Goal: Task Accomplishment & Management: Manage account settings

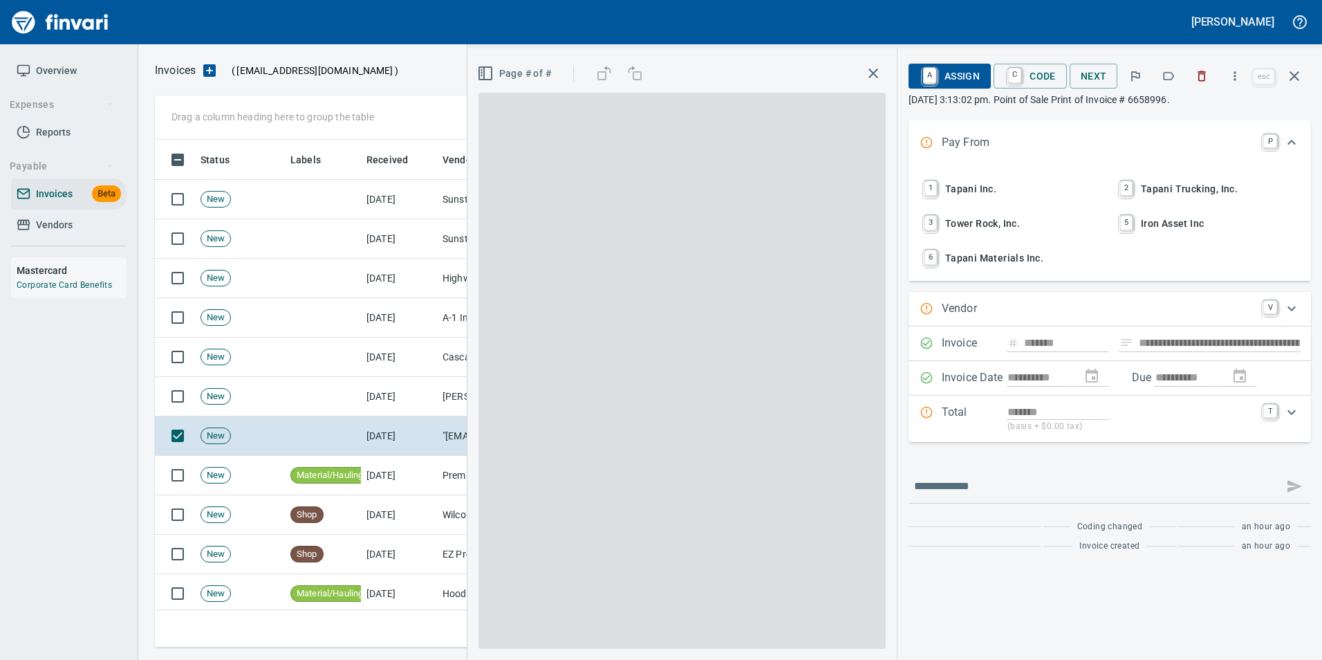
scroll to position [497, 1129]
type input "**********"
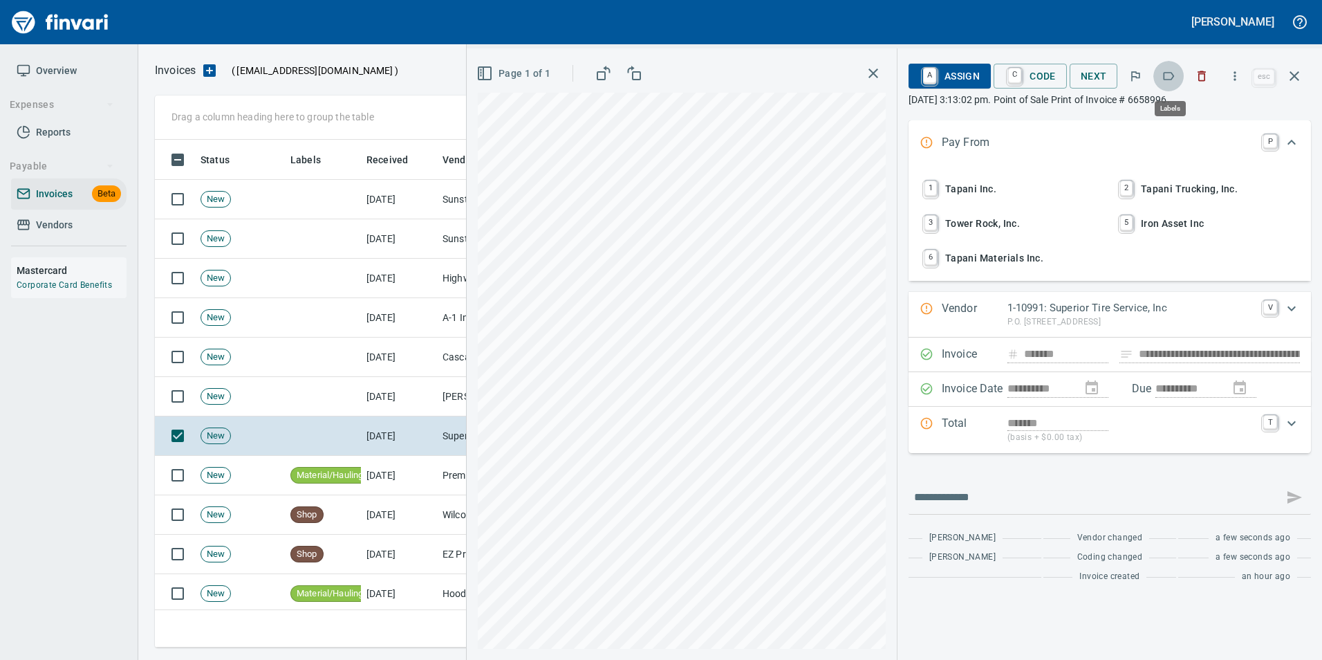
click at [1171, 77] on icon "button" at bounding box center [1169, 76] width 14 height 14
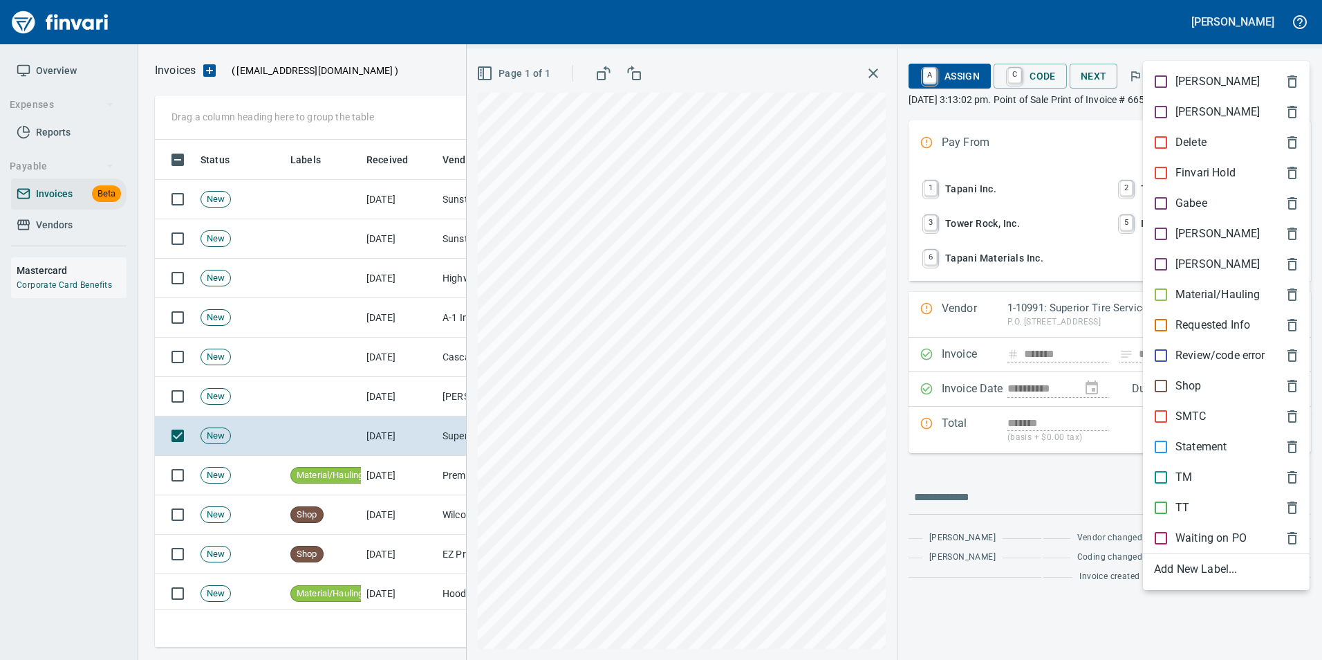
click at [1182, 388] on p "Shop" at bounding box center [1189, 386] width 26 height 17
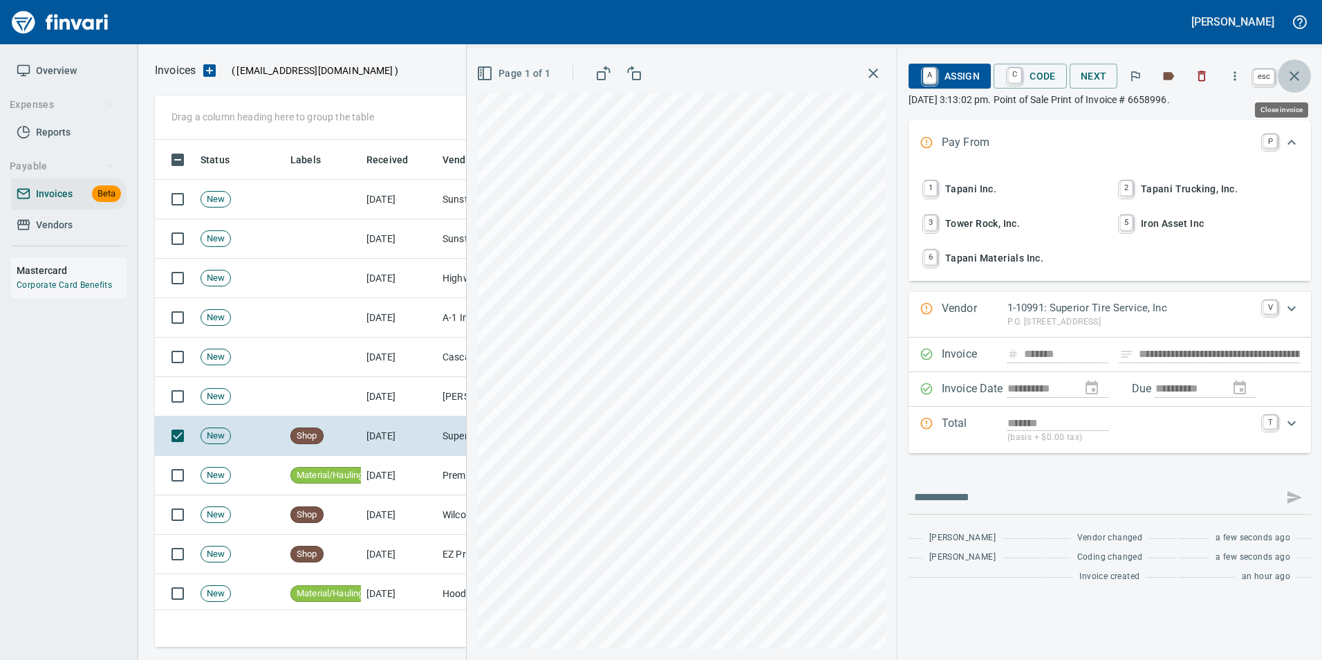
click at [1296, 73] on icon "button" at bounding box center [1294, 76] width 17 height 17
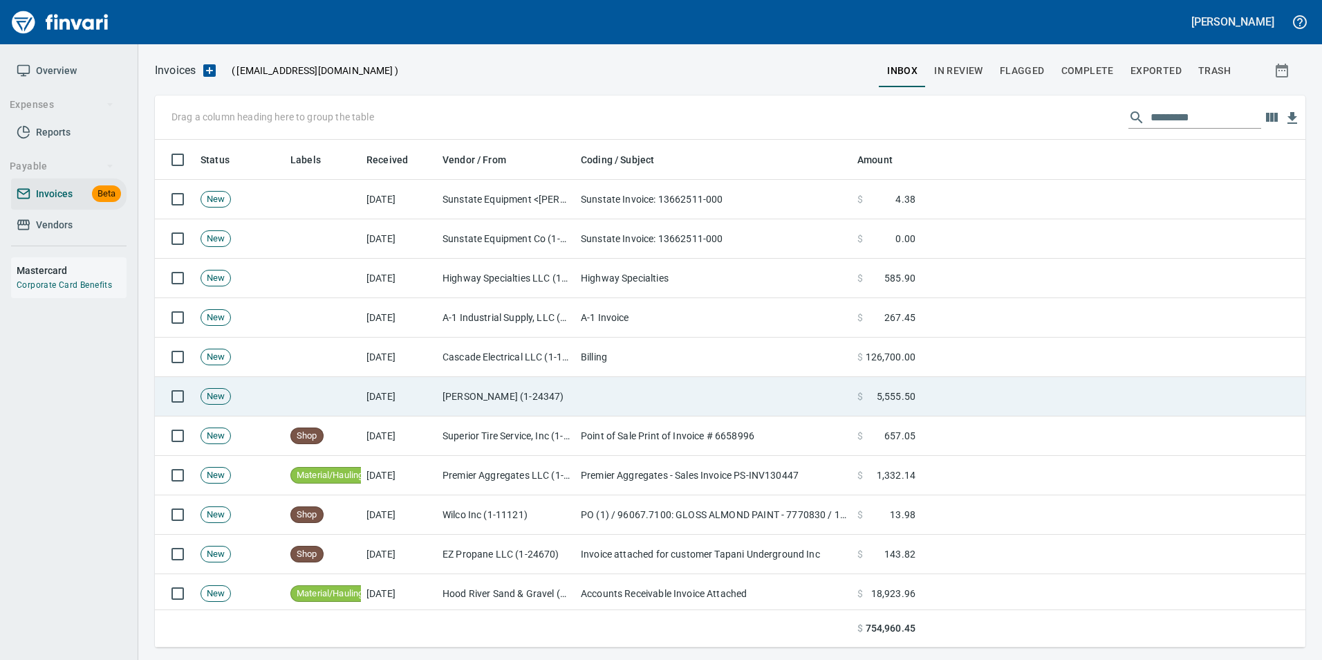
click at [654, 387] on td at bounding box center [713, 396] width 277 height 39
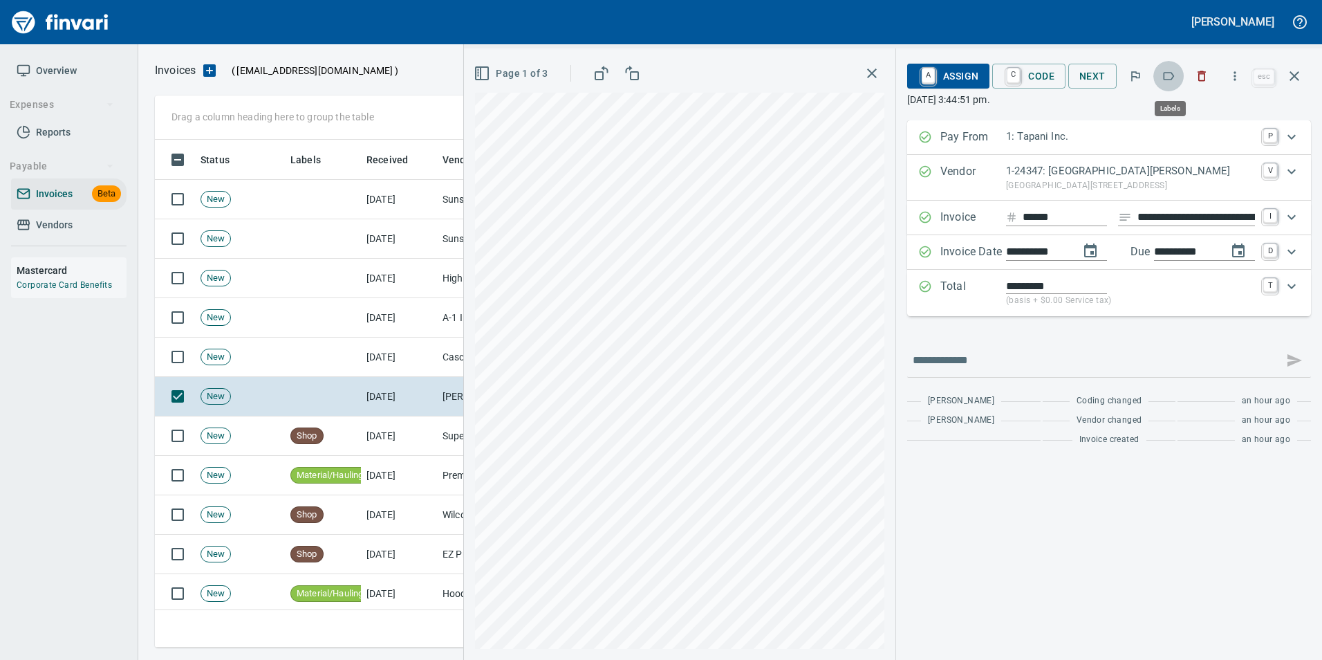
click at [1174, 73] on icon "button" at bounding box center [1169, 76] width 11 height 8
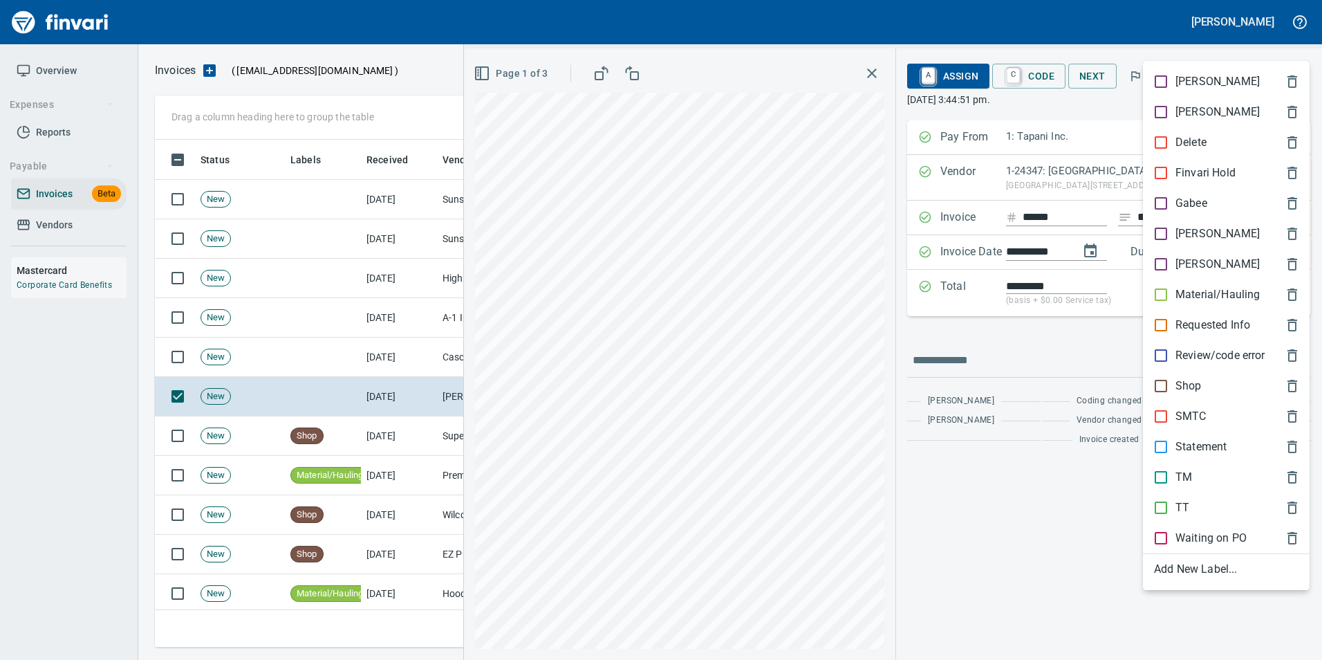
scroll to position [497, 1129]
click at [1214, 230] on span "[PERSON_NAME]" at bounding box center [1215, 233] width 122 height 17
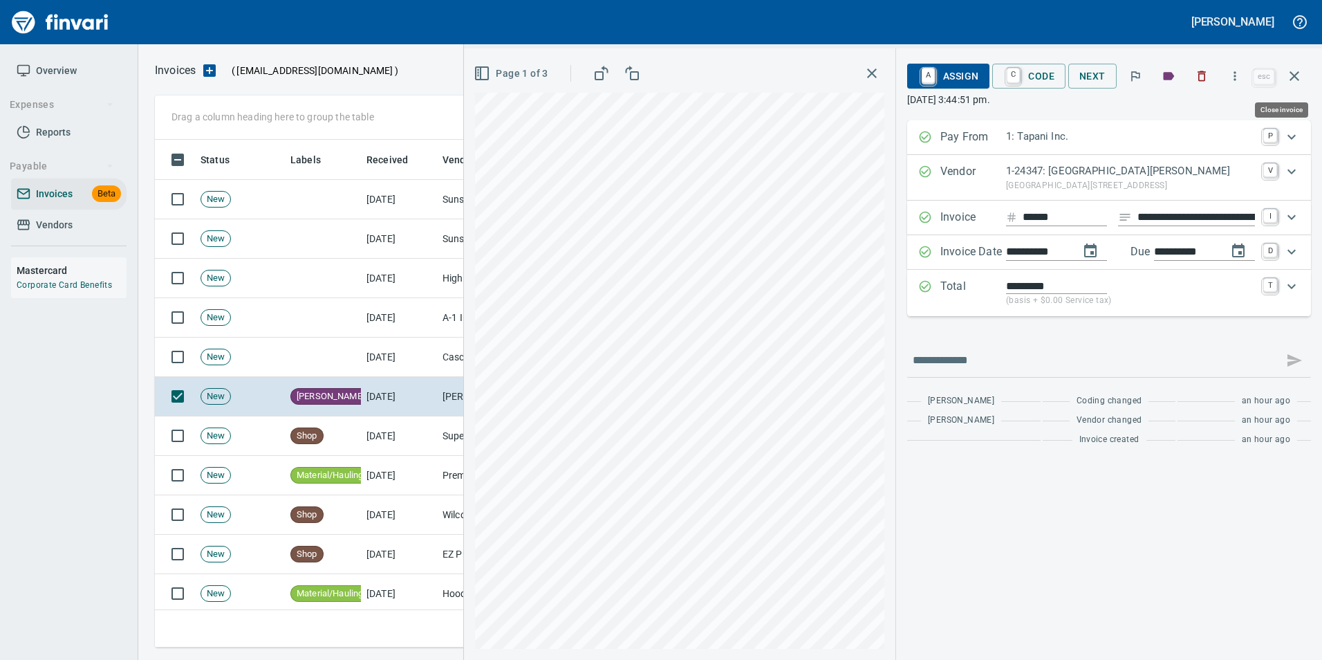
click at [1290, 72] on icon "button" at bounding box center [1294, 76] width 17 height 17
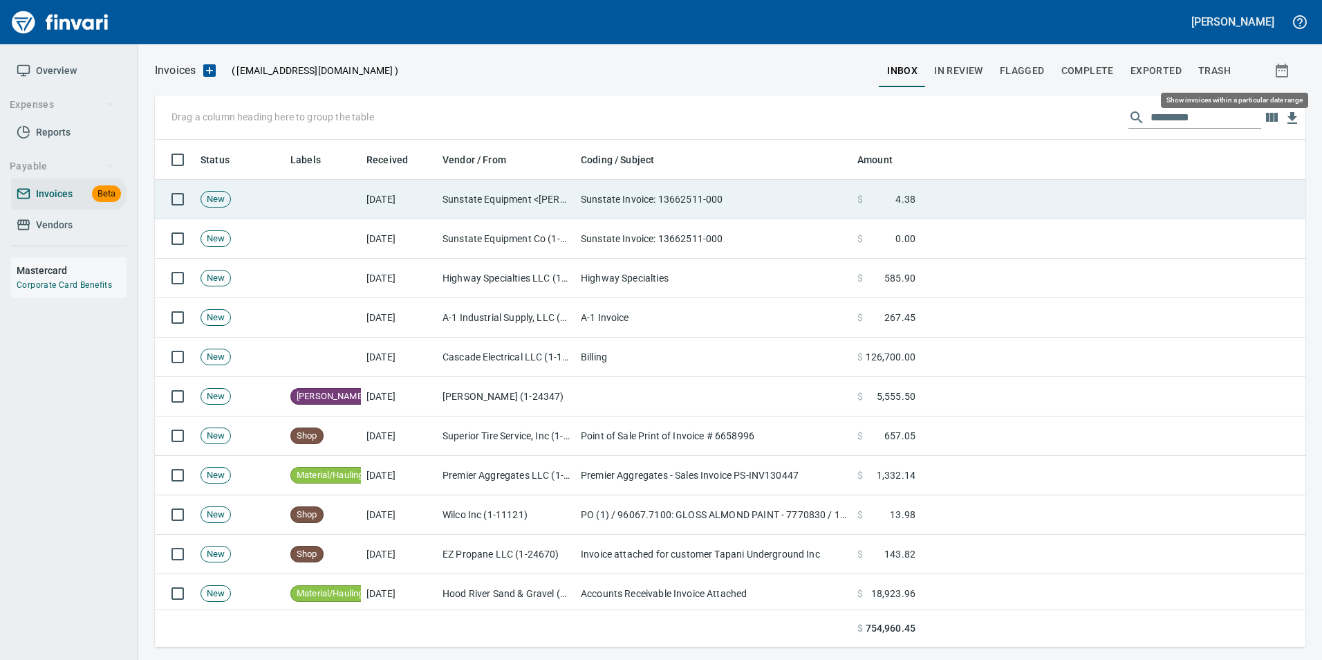
scroll to position [497, 1129]
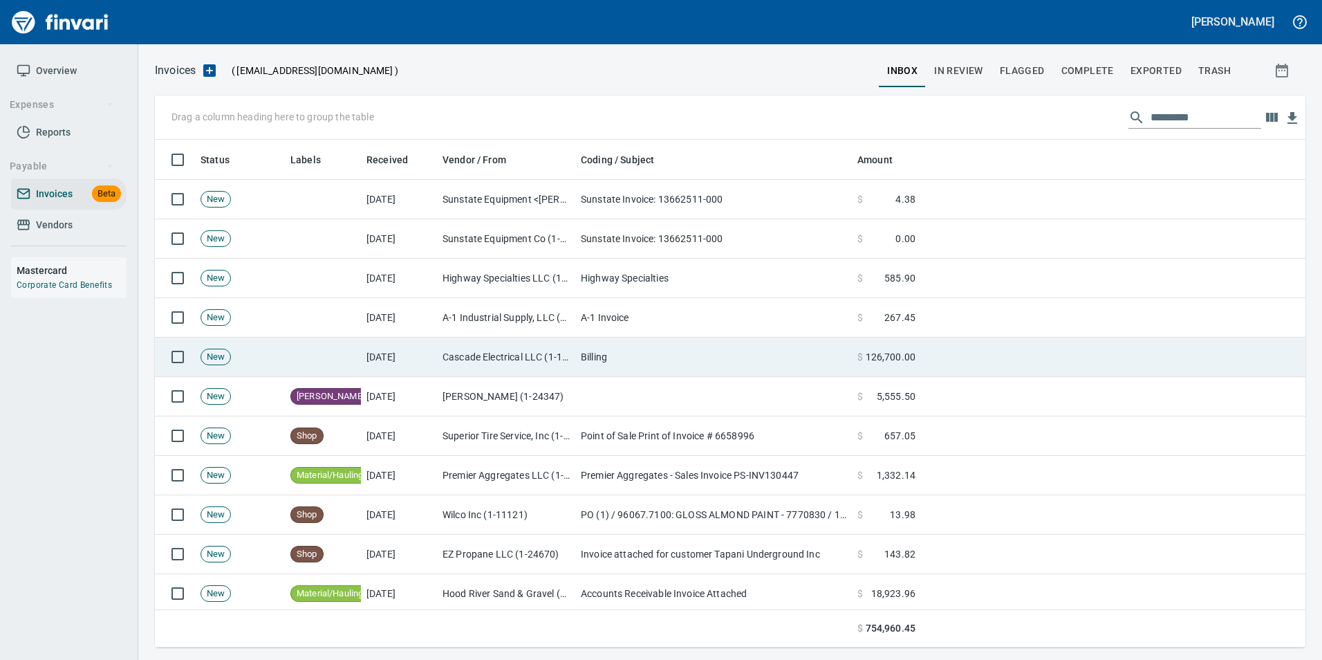
click at [688, 370] on td "Billing" at bounding box center [713, 357] width 277 height 39
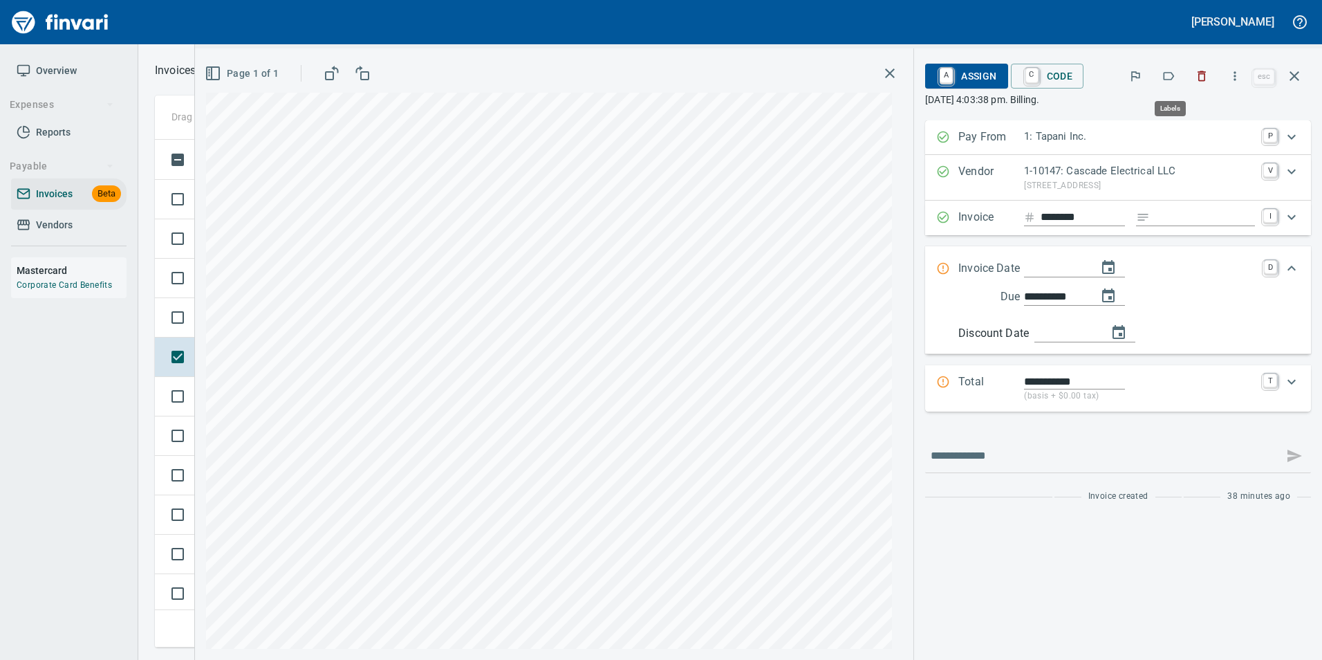
scroll to position [497, 1129]
click at [1174, 77] on icon "button" at bounding box center [1169, 76] width 14 height 14
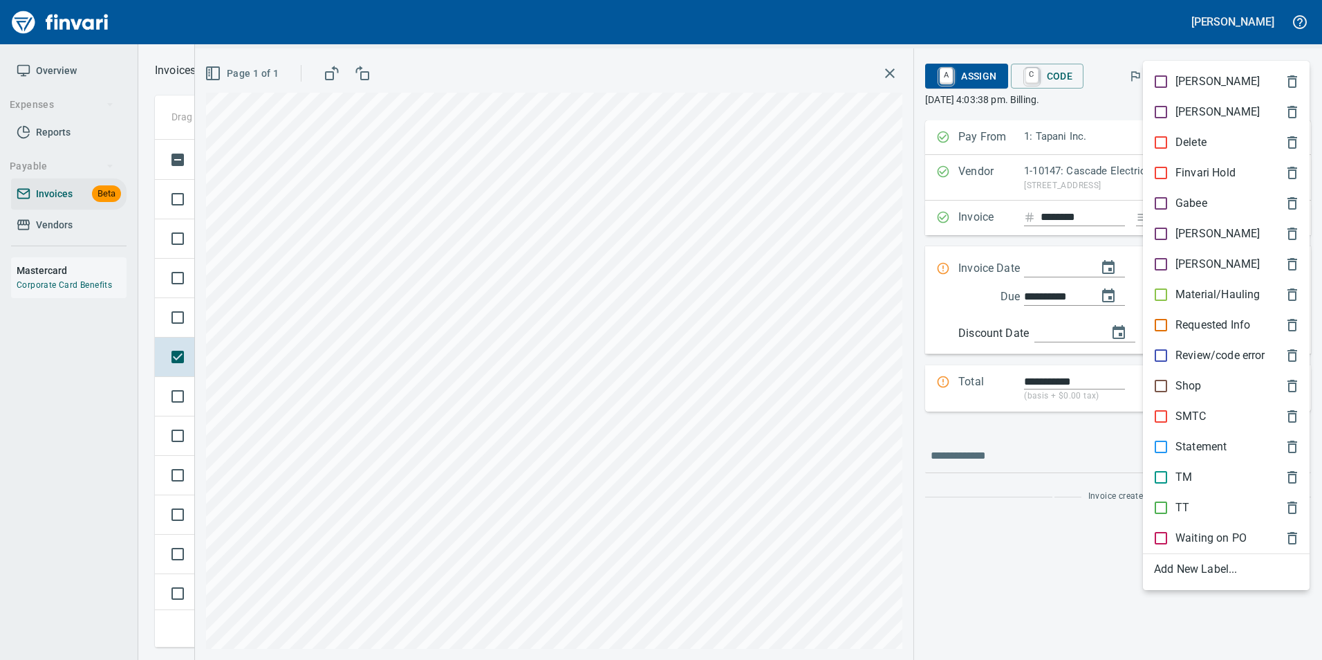
click at [1076, 450] on div at bounding box center [661, 330] width 1322 height 660
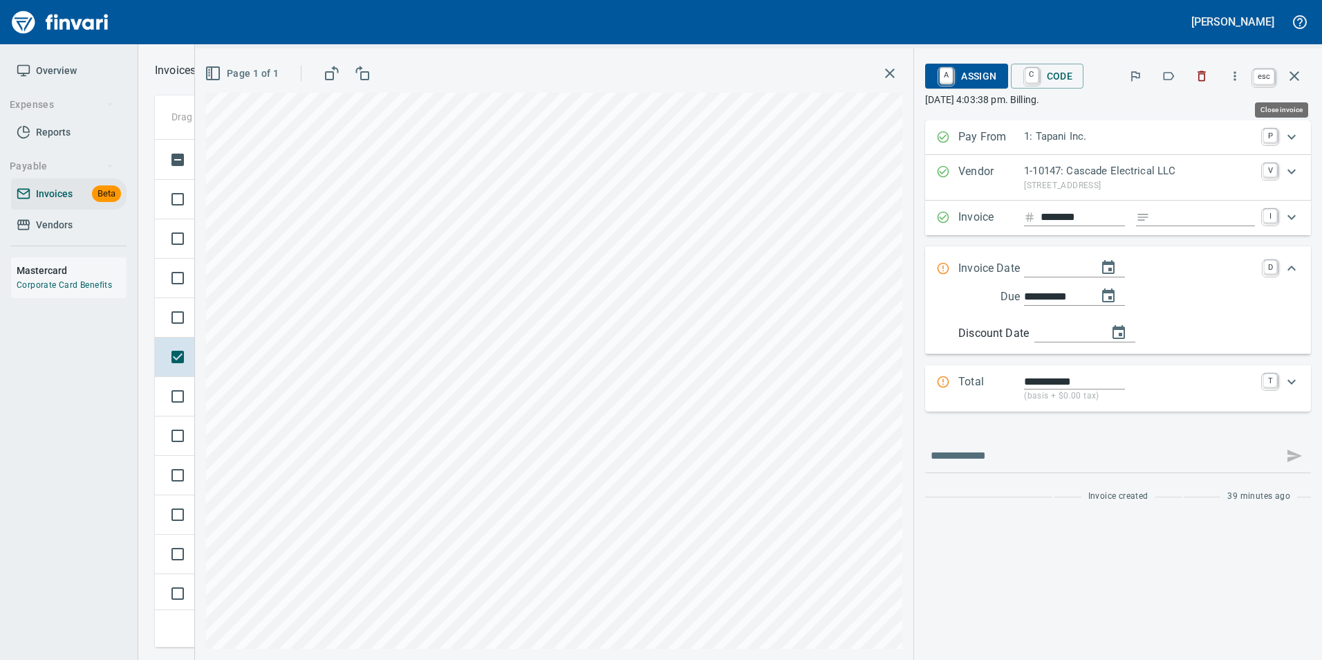
click at [1307, 73] on button "button" at bounding box center [1294, 75] width 33 height 33
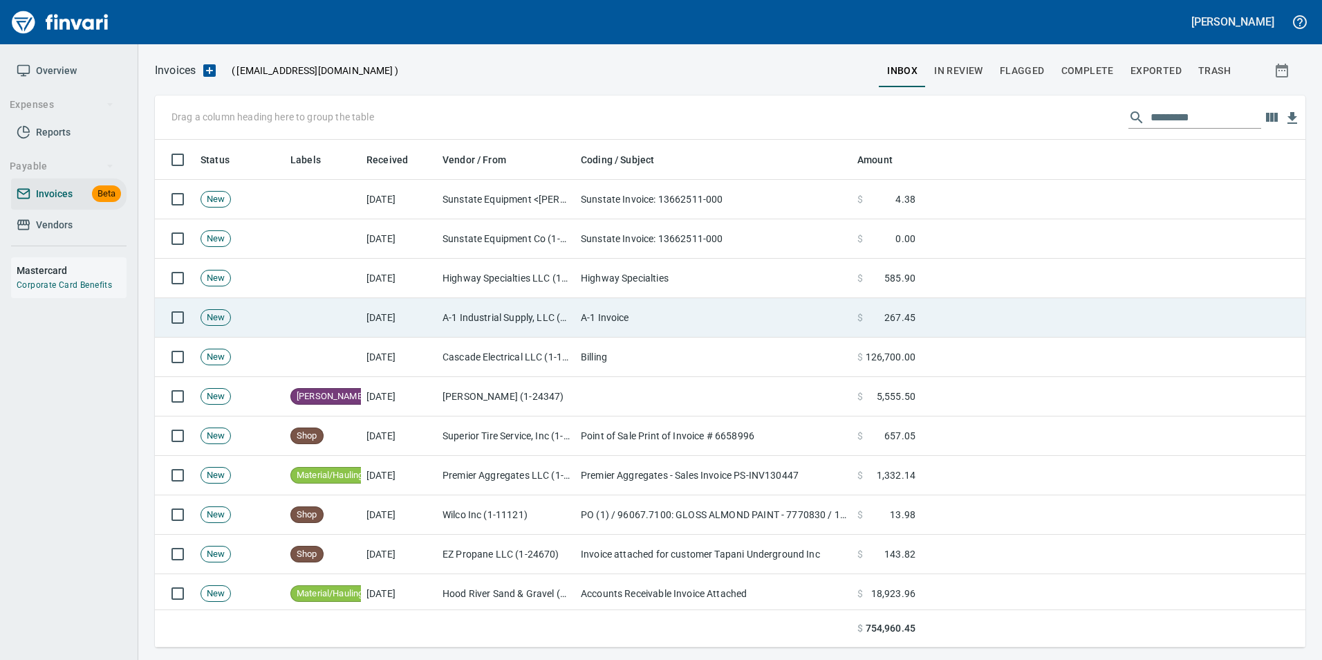
scroll to position [497, 1129]
click at [585, 311] on td "A-1 Invoice" at bounding box center [713, 317] width 277 height 39
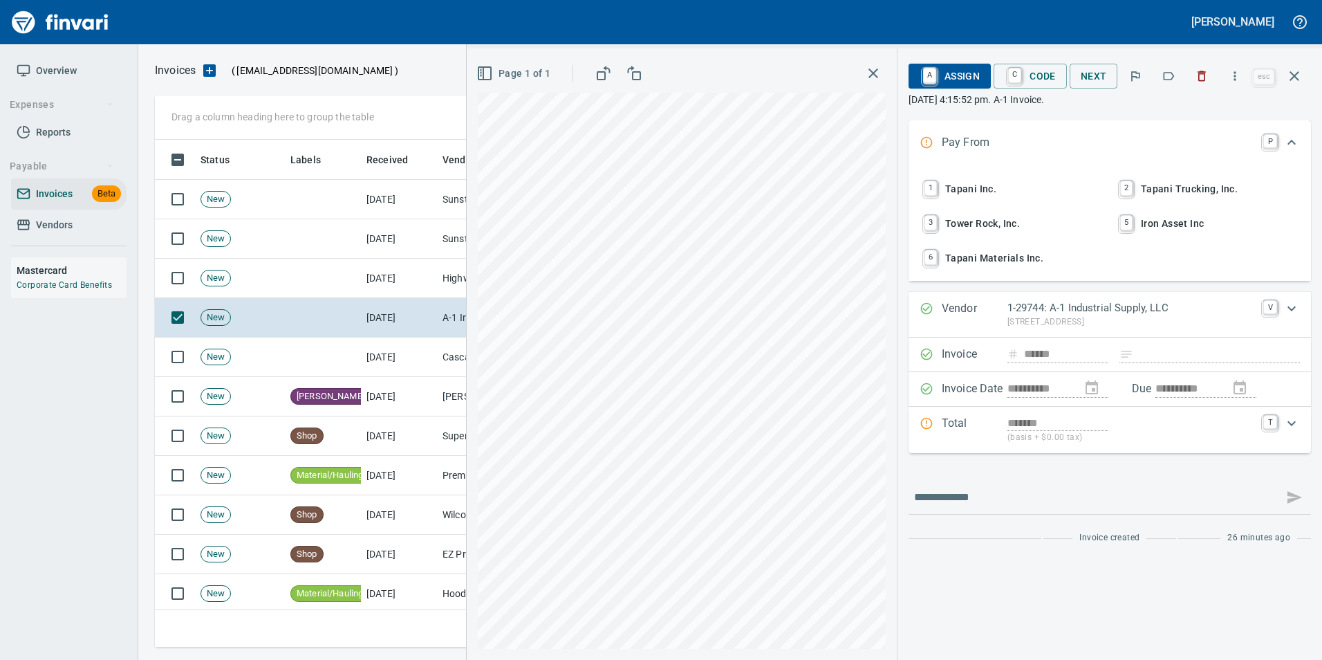
click at [1171, 77] on icon "button" at bounding box center [1169, 76] width 14 height 14
click at [1291, 74] on icon "button" at bounding box center [1294, 76] width 17 height 17
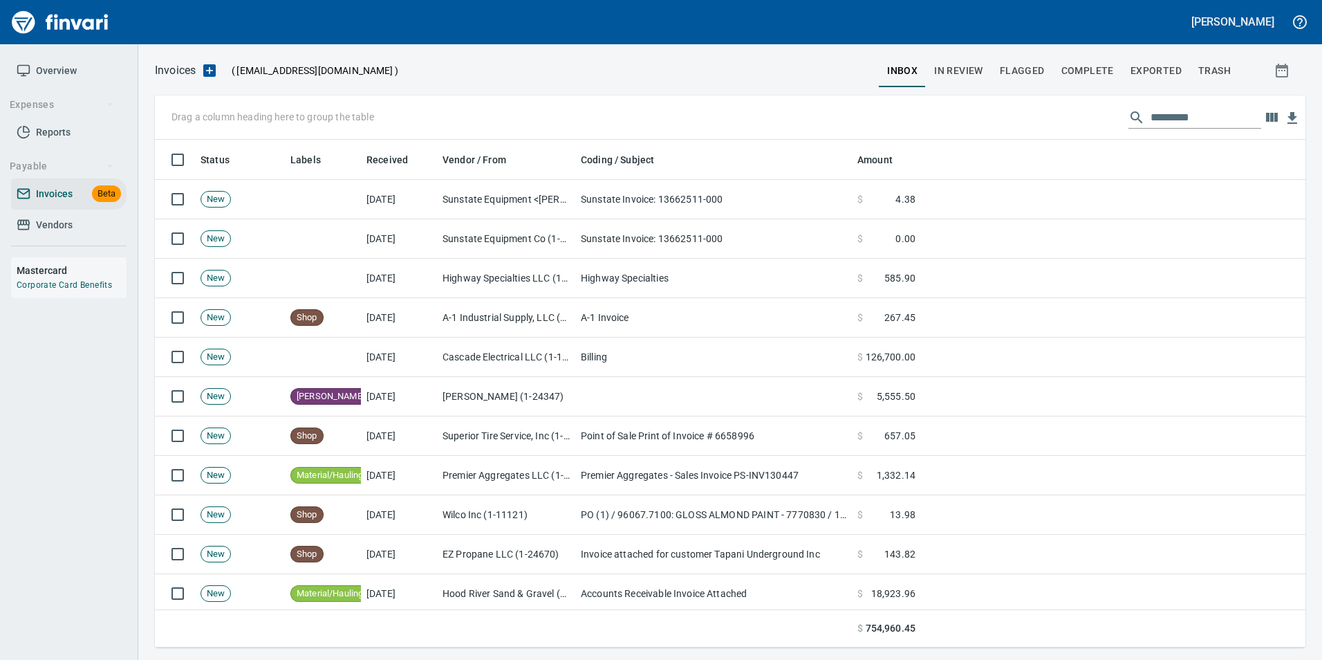
scroll to position [497, 1130]
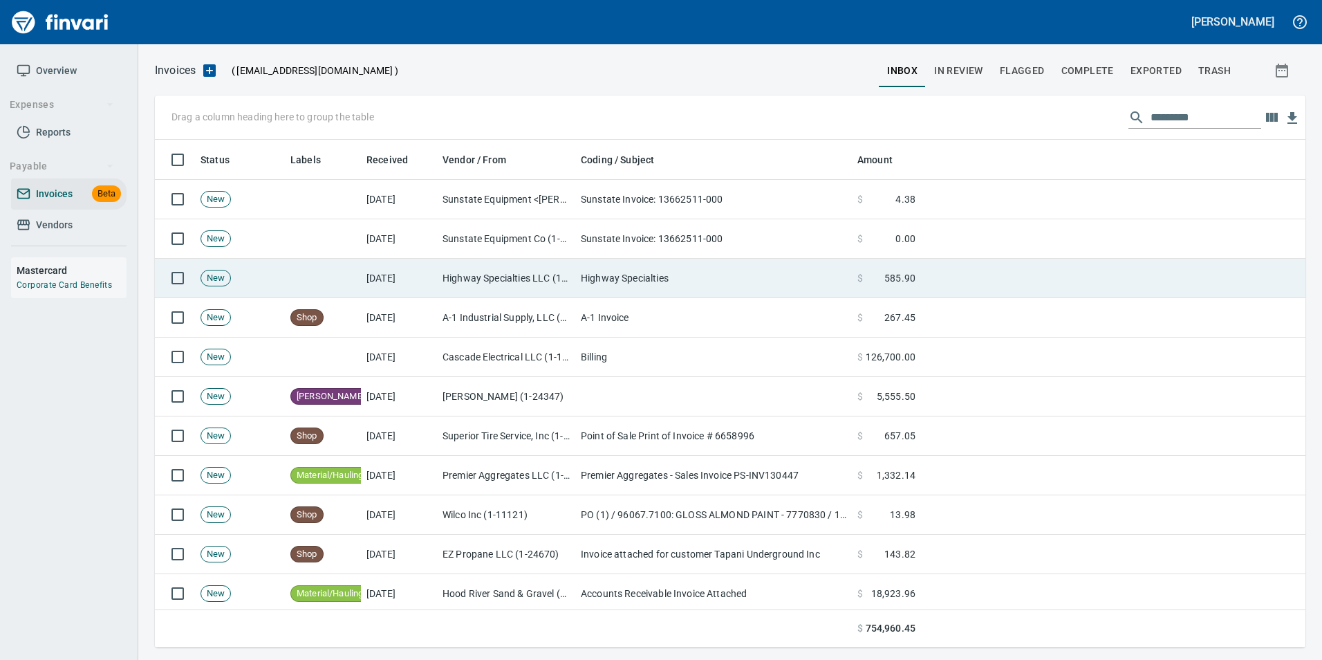
click at [461, 279] on td "Highway Specialties LLC (1-10458)" at bounding box center [506, 278] width 138 height 39
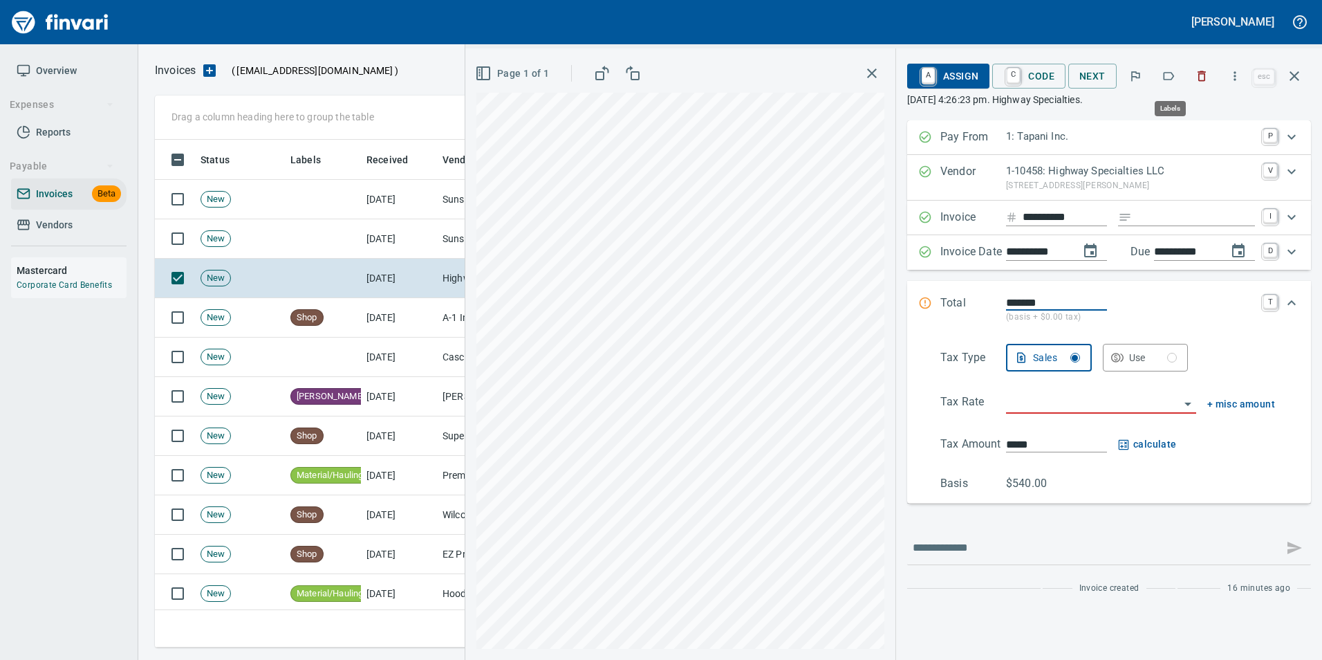
scroll to position [497, 1129]
click at [1176, 82] on icon "button" at bounding box center [1169, 76] width 14 height 14
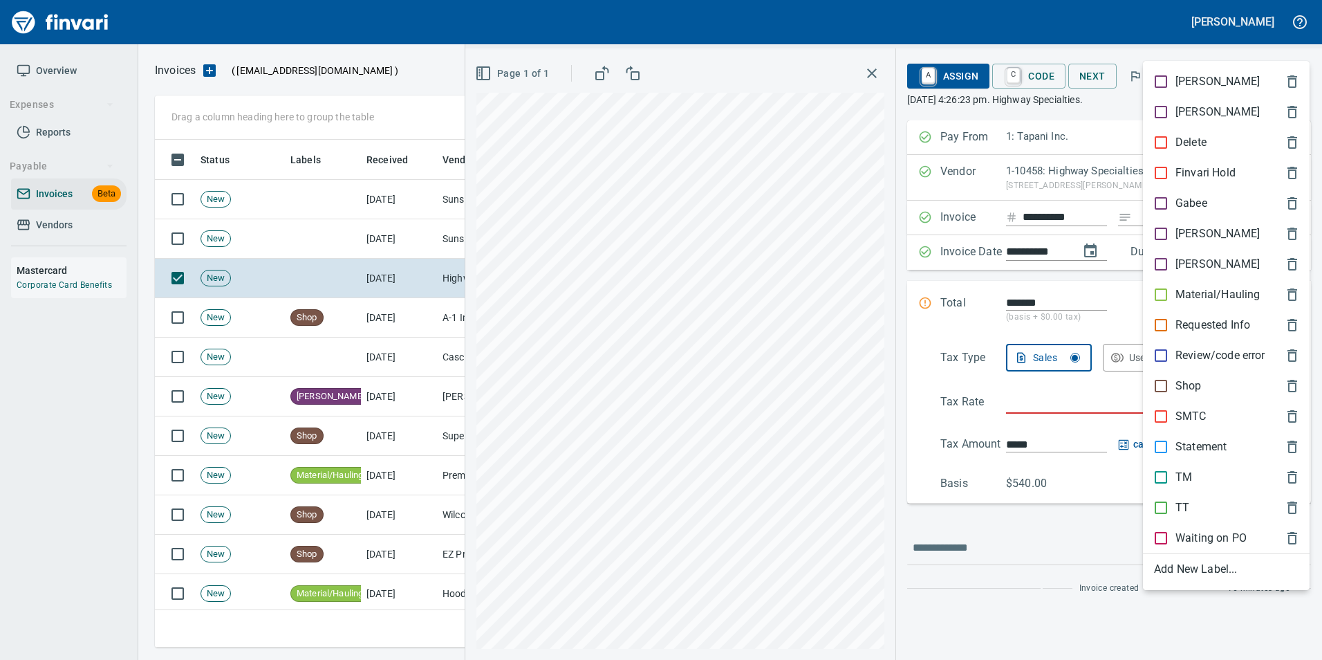
click at [1194, 228] on p "[PERSON_NAME]" at bounding box center [1218, 233] width 84 height 17
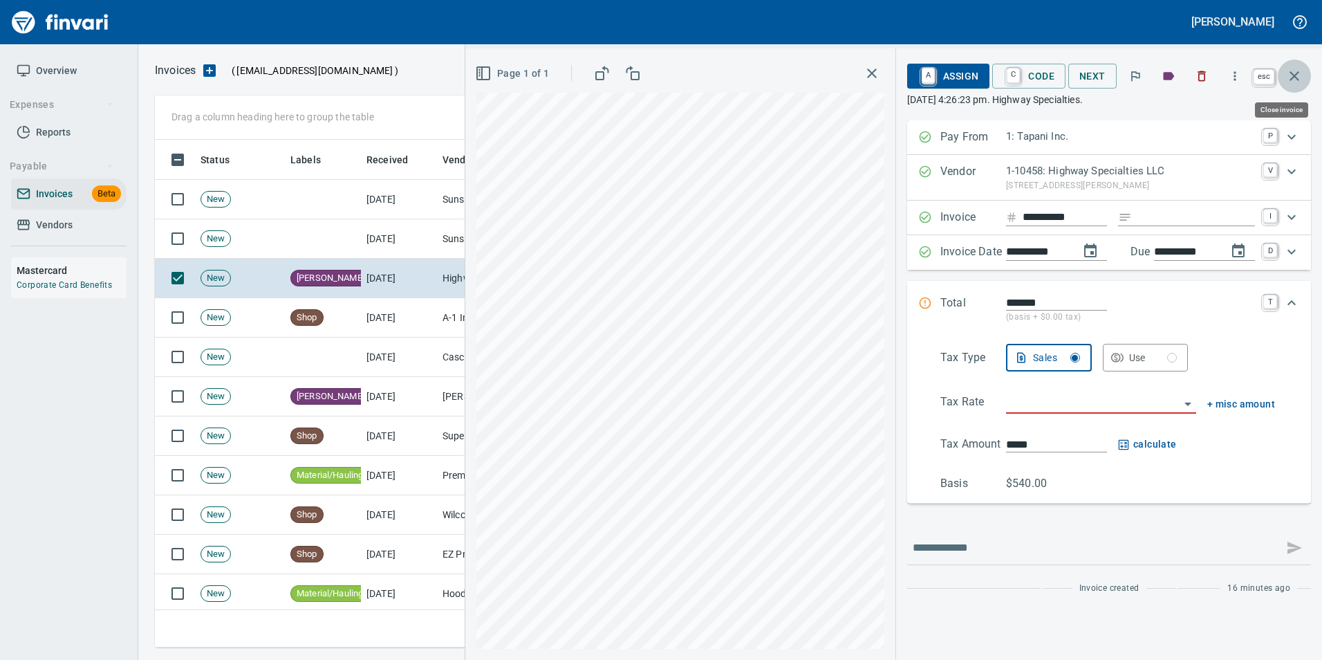
click at [1302, 76] on icon "button" at bounding box center [1294, 76] width 17 height 17
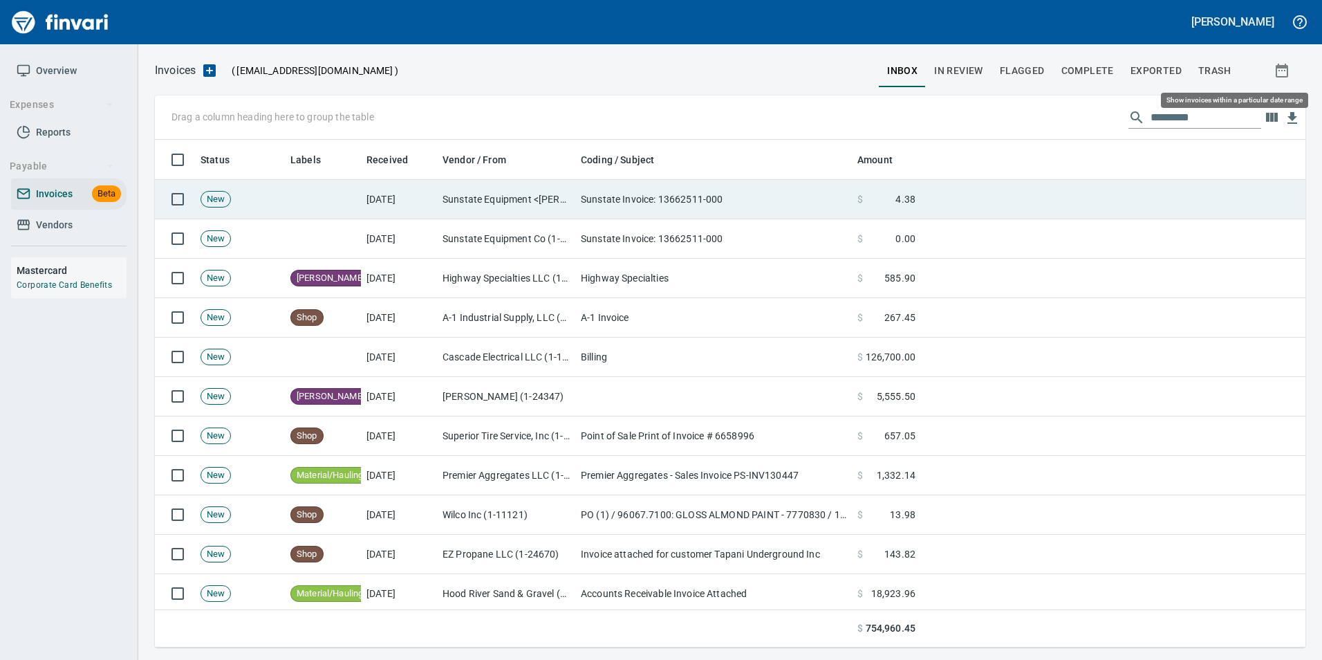
scroll to position [497, 1130]
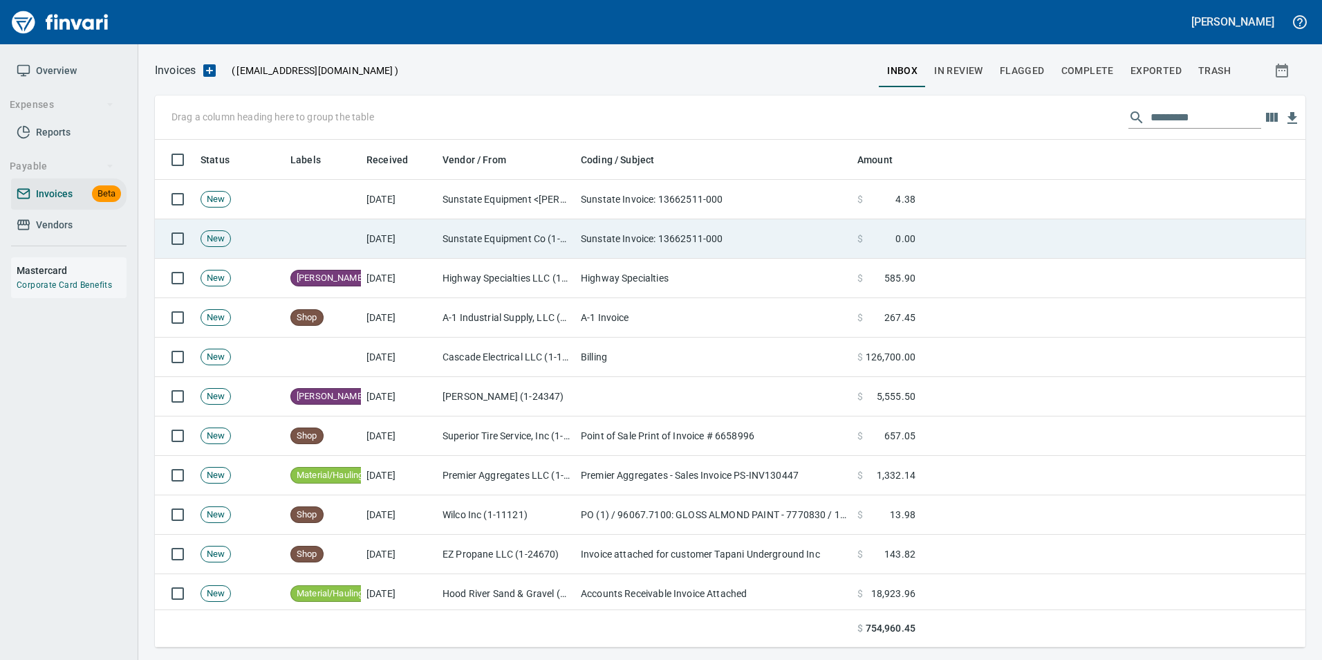
click at [740, 247] on td "Sunstate Invoice: 13662511-000" at bounding box center [713, 238] width 277 height 39
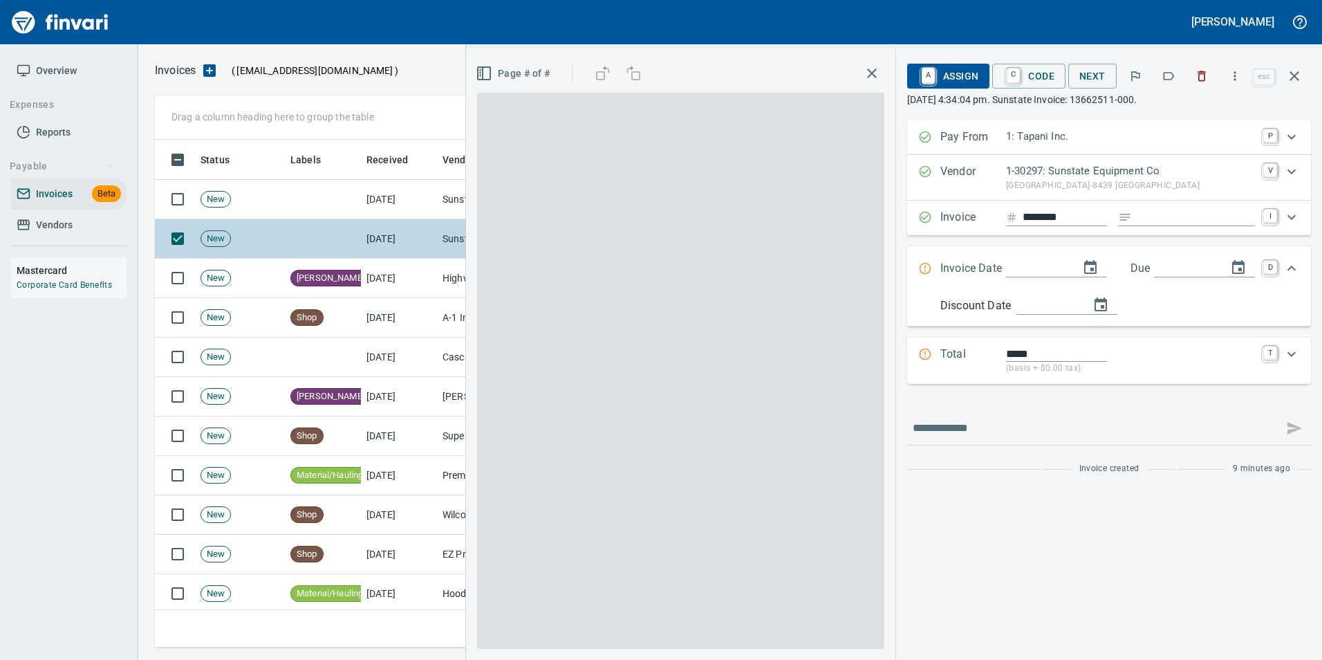
scroll to position [497, 1129]
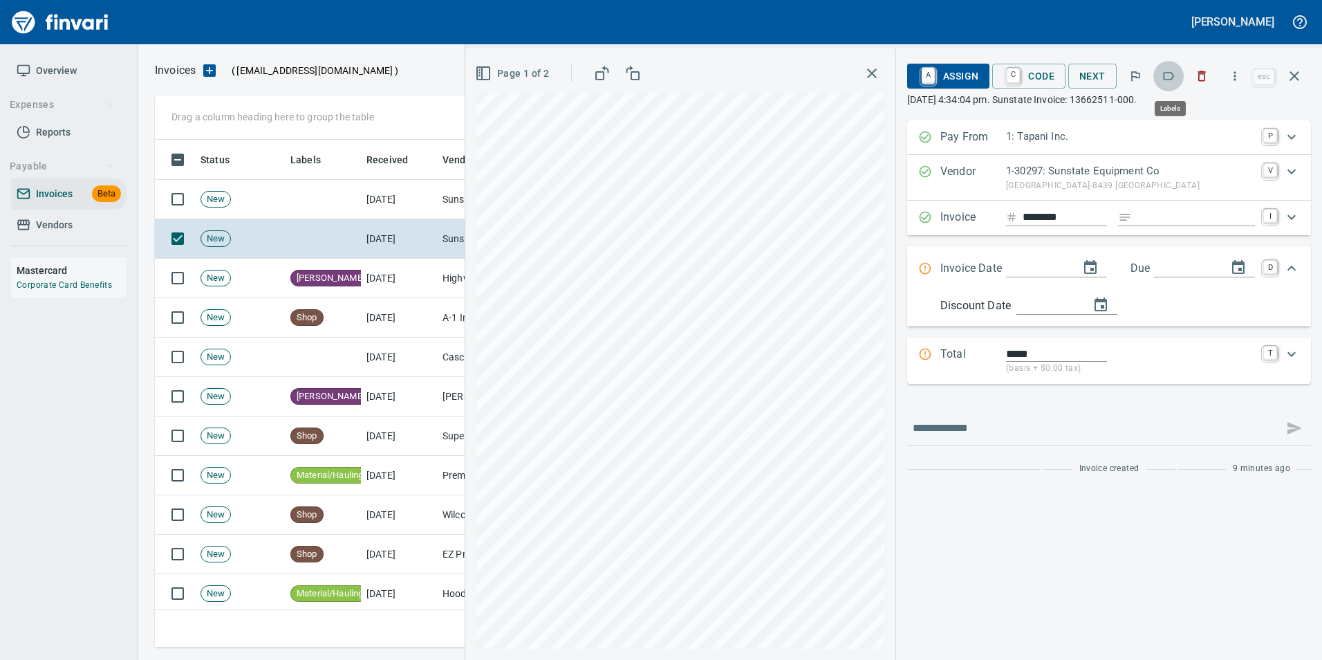
click at [1169, 80] on icon "button" at bounding box center [1169, 76] width 11 height 8
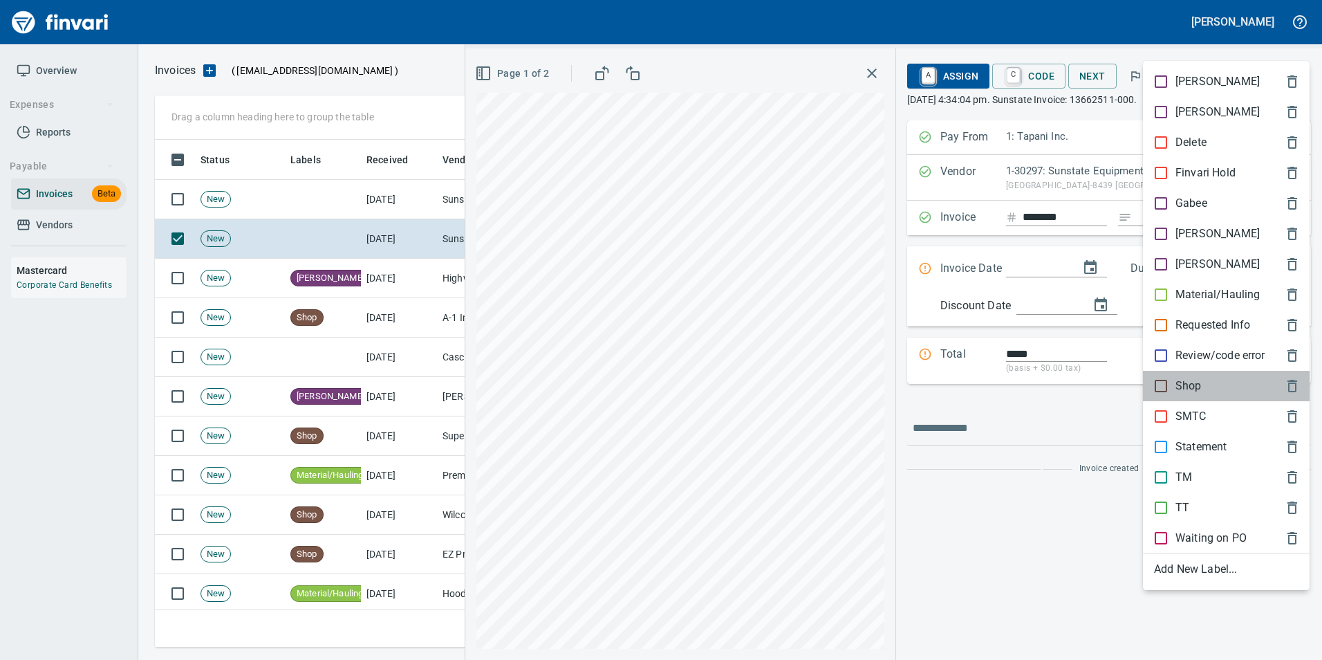
click at [1199, 378] on p "Shop" at bounding box center [1189, 386] width 26 height 17
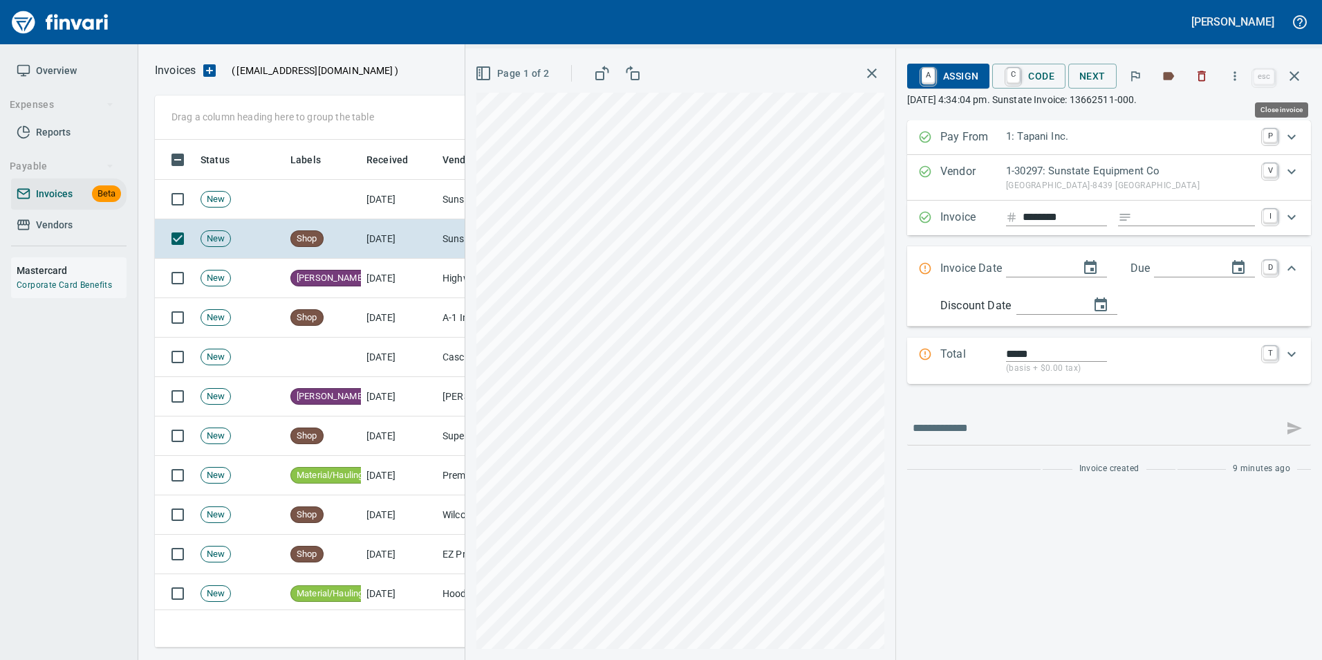
click at [1296, 77] on icon "button" at bounding box center [1295, 76] width 10 height 10
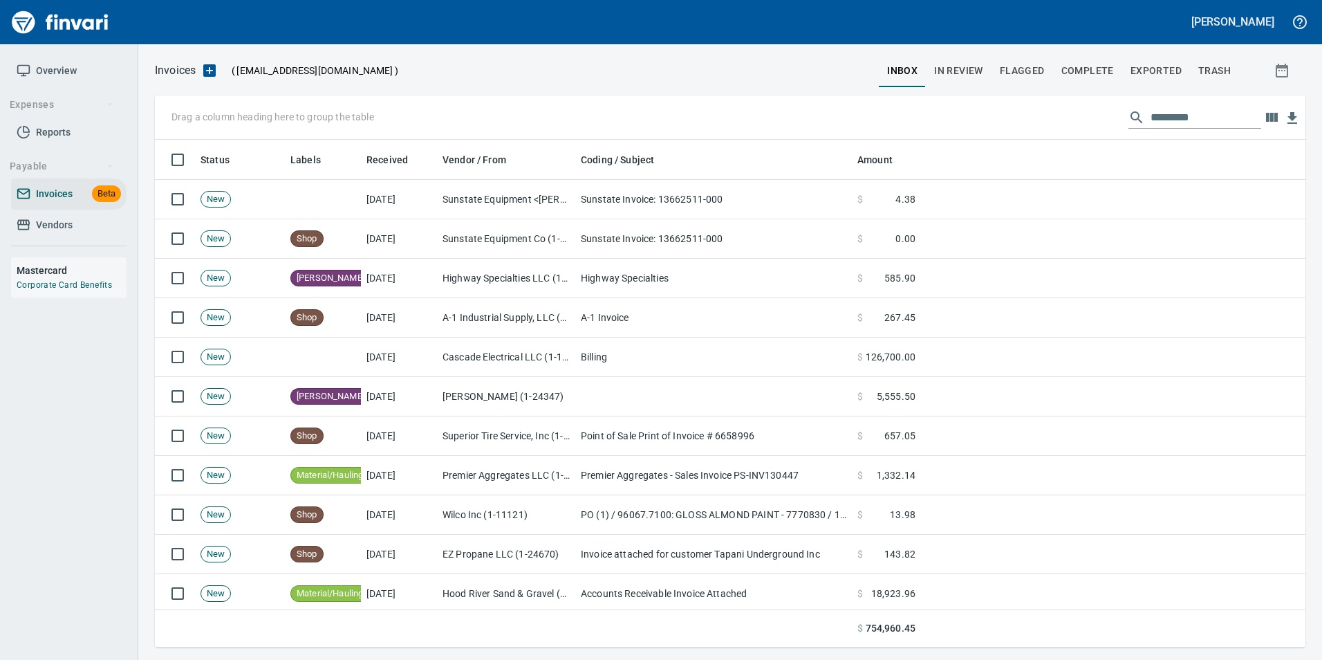
scroll to position [497, 1129]
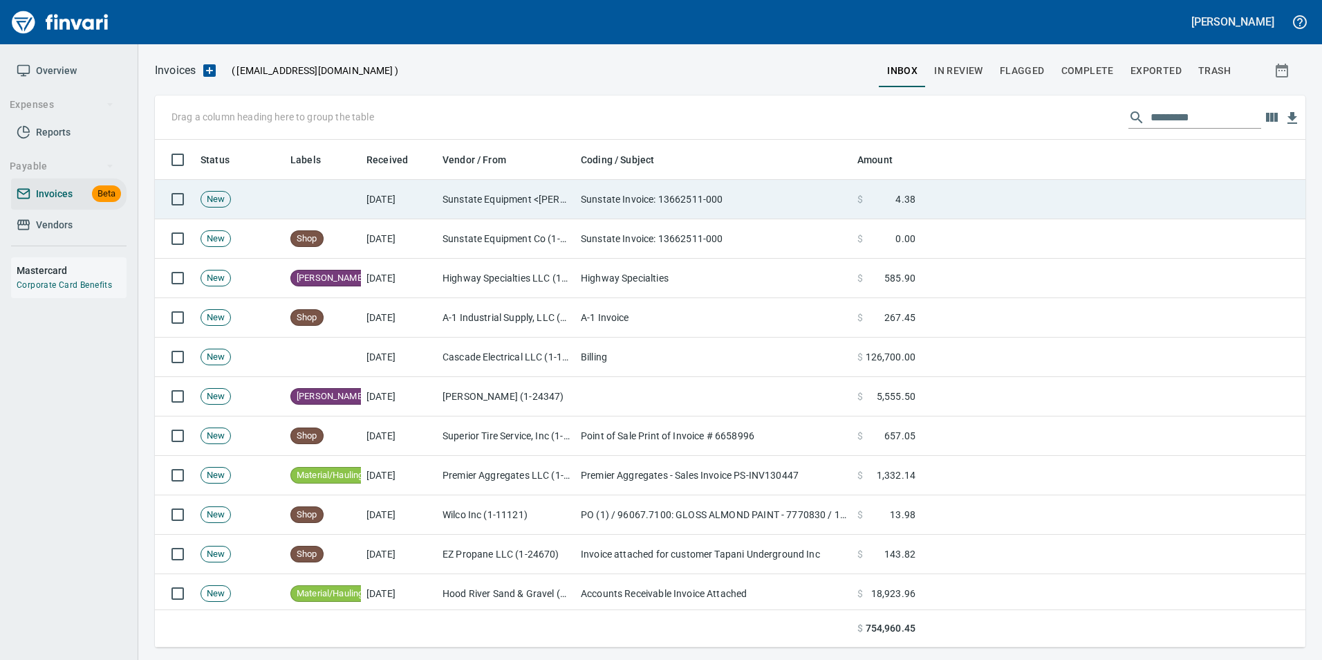
click at [825, 203] on td "Sunstate Invoice: 13662511-000" at bounding box center [713, 199] width 277 height 39
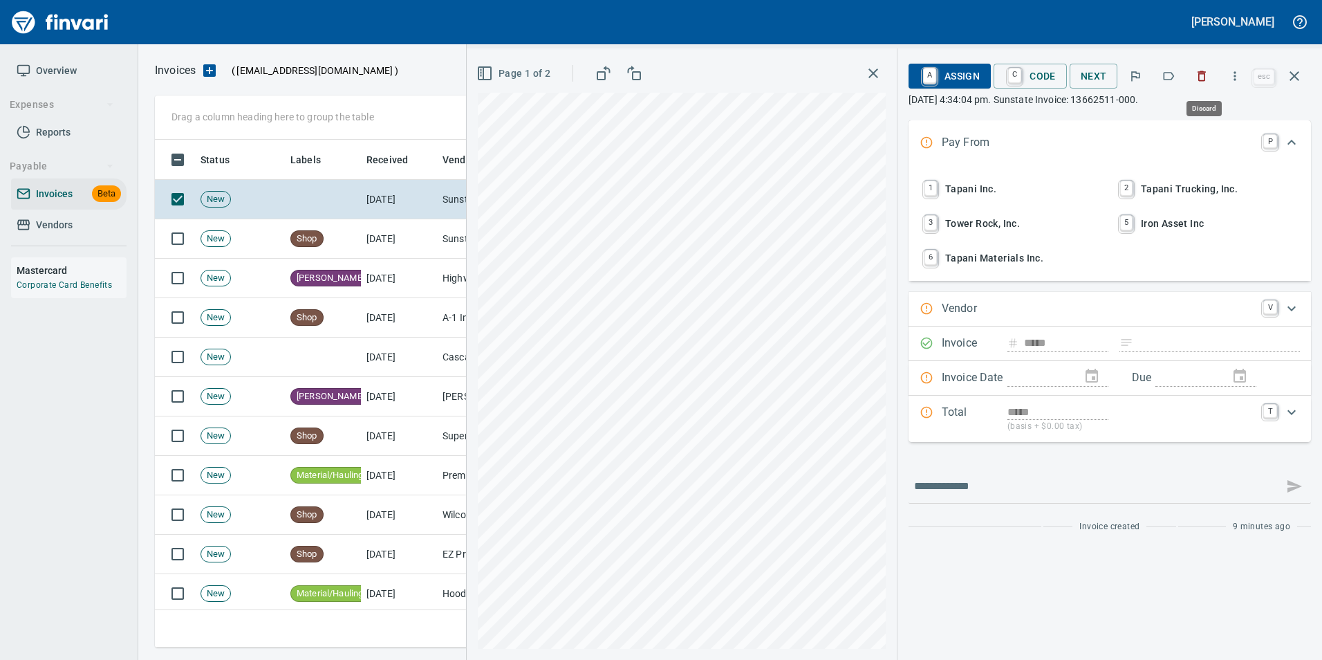
click at [1206, 73] on icon "button" at bounding box center [1203, 76] width 8 height 10
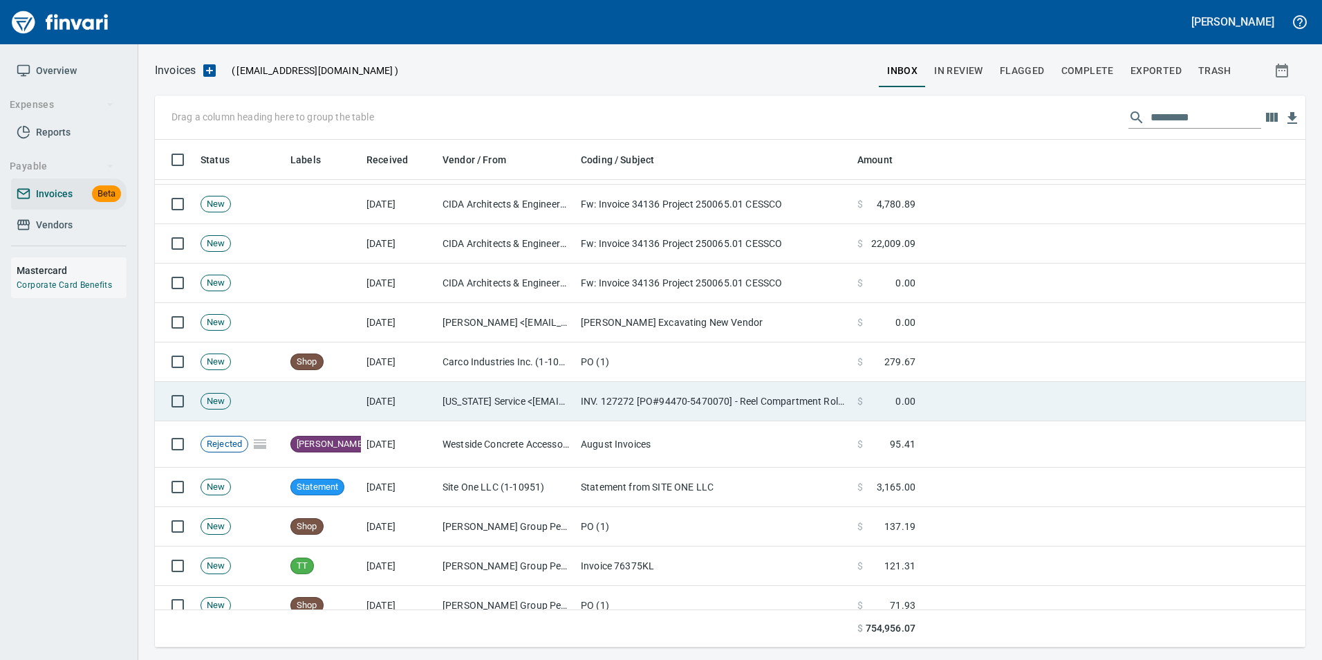
scroll to position [553, 0]
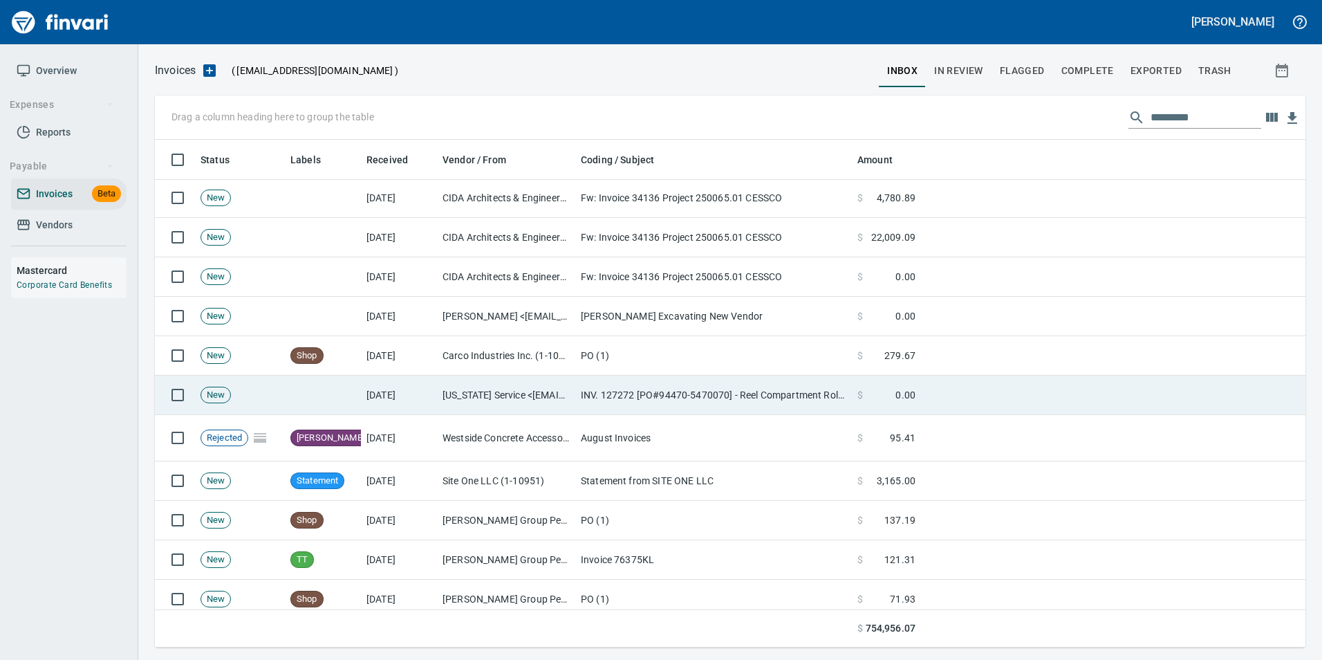
click at [614, 396] on td "INV. 127272 [PO#94470-5470070] - Reel Compartment Rollers" at bounding box center [713, 395] width 277 height 39
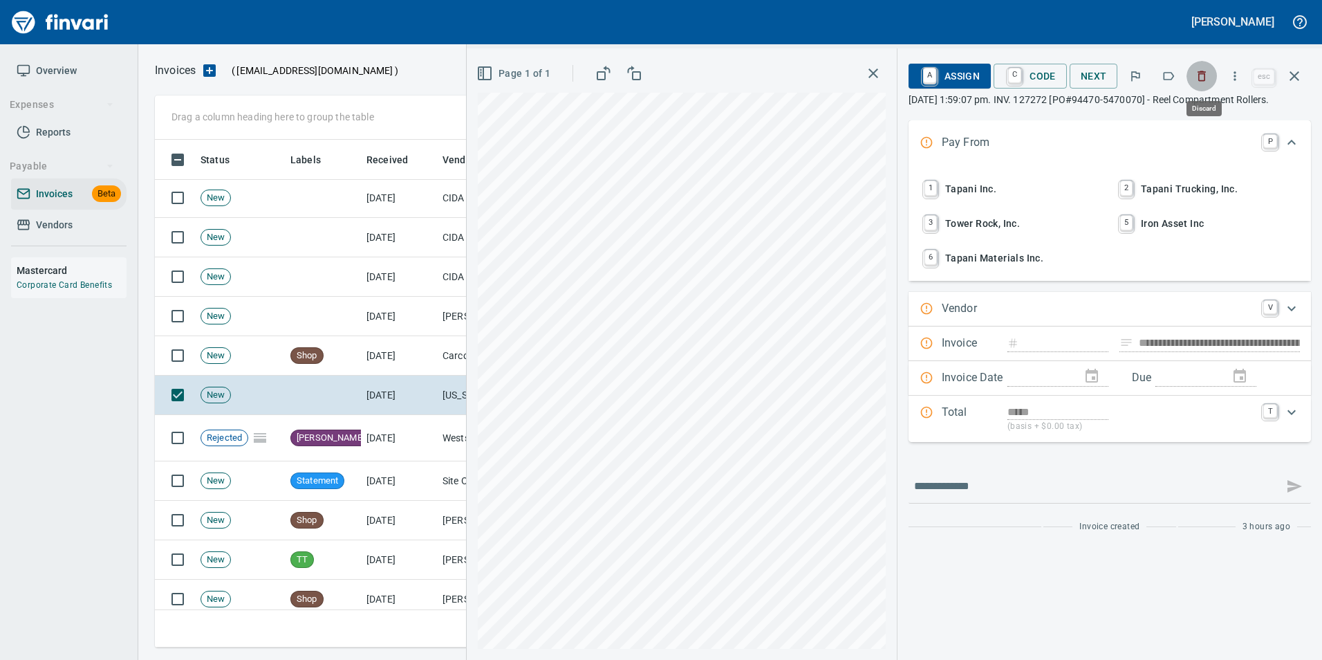
click at [1203, 77] on icon "button" at bounding box center [1202, 76] width 14 height 14
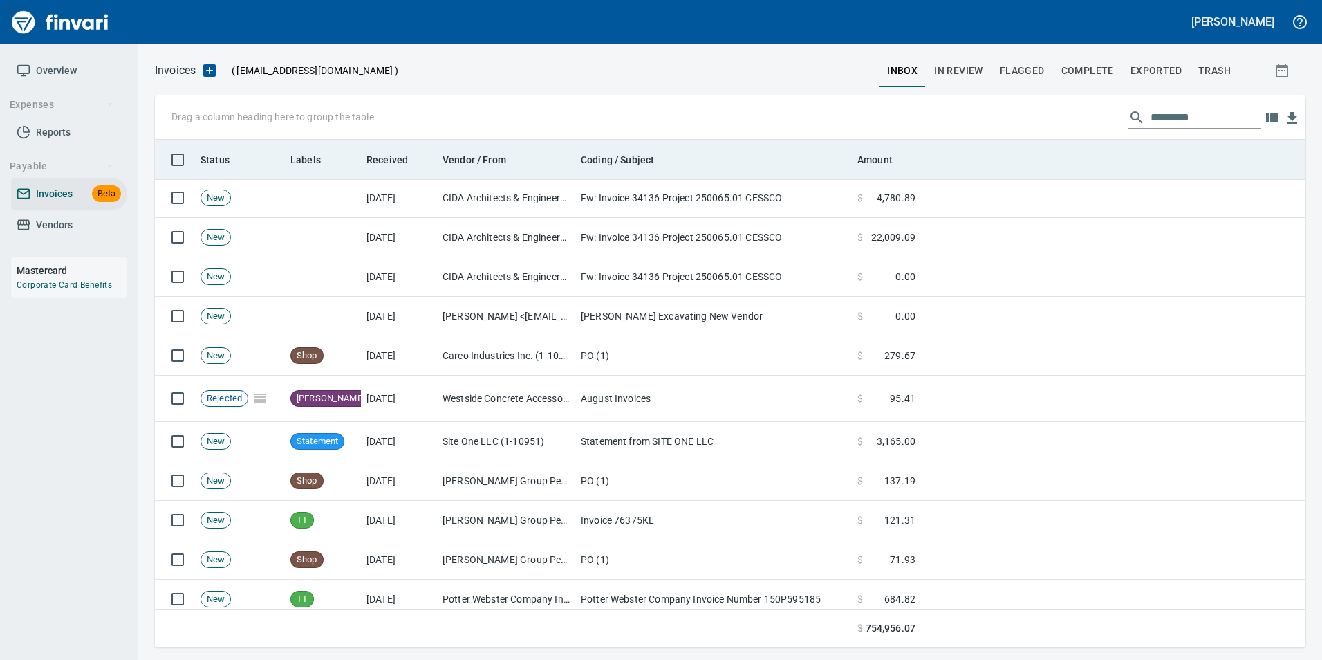
scroll to position [497, 1129]
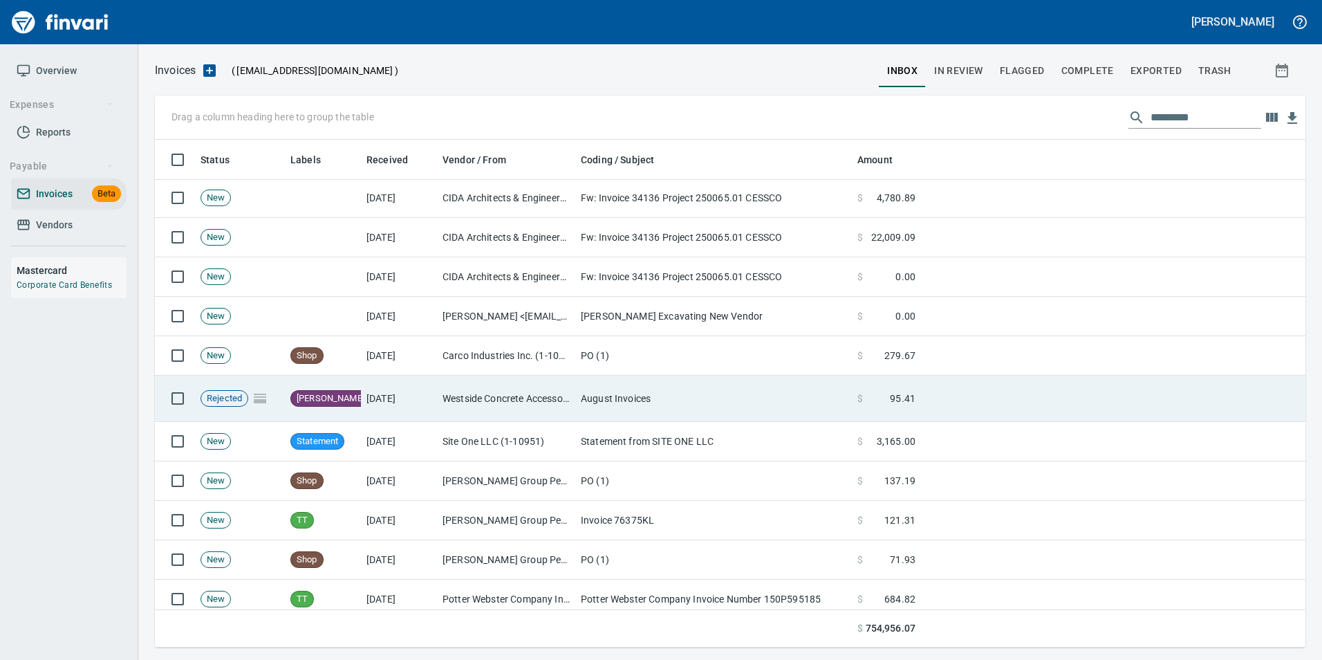
click at [743, 403] on td "August Invoices" at bounding box center [713, 399] width 277 height 46
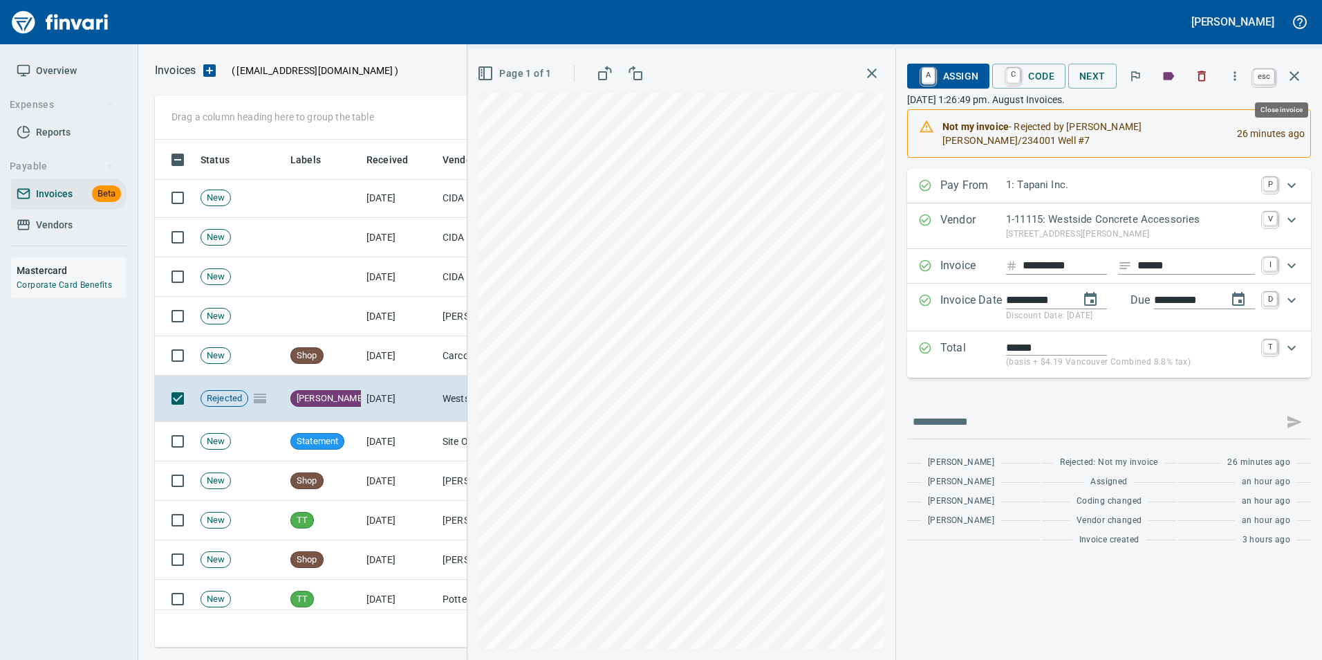
scroll to position [497, 1129]
click at [1291, 82] on icon "button" at bounding box center [1294, 76] width 17 height 17
